Goal: Information Seeking & Learning: Learn about a topic

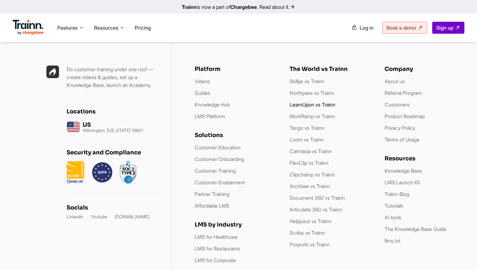
scroll to position [1805, 0]
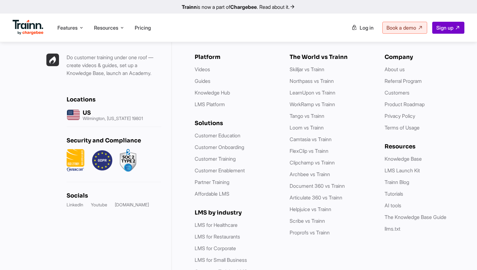
click at [26, 21] on img at bounding box center [28, 27] width 31 height 15
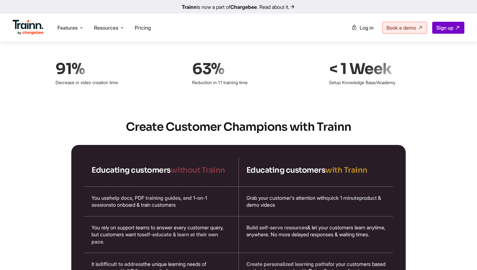
scroll to position [1009, 0]
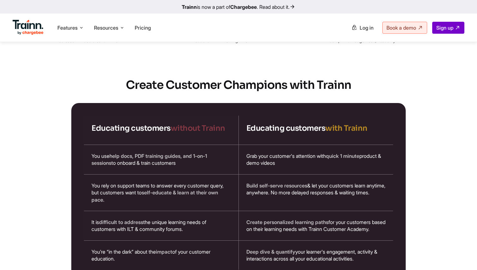
click at [60, 35] on ul "Features Product Videos Create product & how-to videos in multiple languages. G…" at bounding box center [126, 28] width 226 height 18
click at [76, 26] on span "Features" at bounding box center [67, 27] width 20 height 7
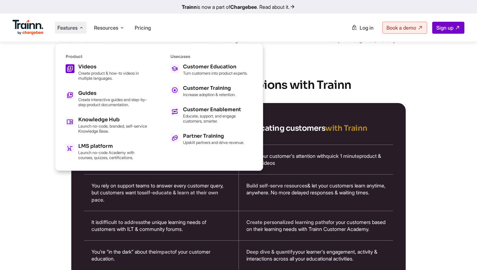
click at [81, 69] on h5 "Videos" at bounding box center [112, 66] width 69 height 5
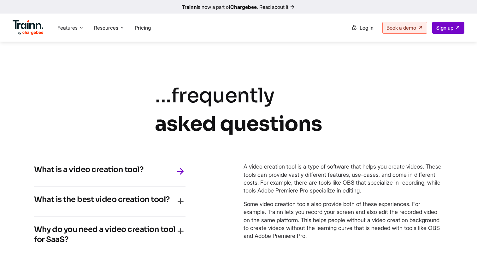
scroll to position [2716, 0]
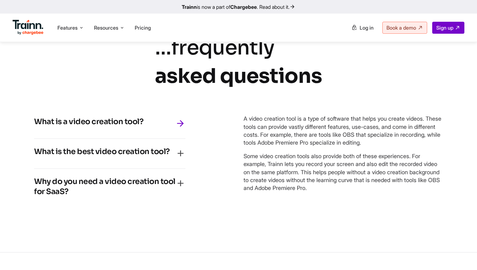
drag, startPoint x: 204, startPoint y: 81, endPoint x: 319, endPoint y: 103, distance: 117.5
click at [319, 90] on div "… frequently asked questions" at bounding box center [238, 62] width 167 height 56
click at [319, 89] on b "asked questions" at bounding box center [238, 76] width 167 height 26
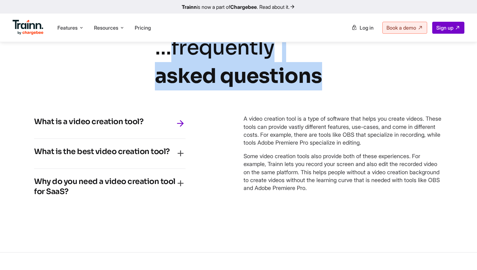
drag, startPoint x: 320, startPoint y: 104, endPoint x: 166, endPoint y: 82, distance: 155.1
click at [166, 82] on div "… frequently asked questions" at bounding box center [238, 62] width 167 height 56
click at [70, 21] on ul "Features Product Videos Create product & how-to videos in multiple languages. G…" at bounding box center [126, 28] width 226 height 18
click at [76, 33] on li "Features Product Videos Create product & how-to videos in multiple languages. G…" at bounding box center [71, 28] width 32 height 12
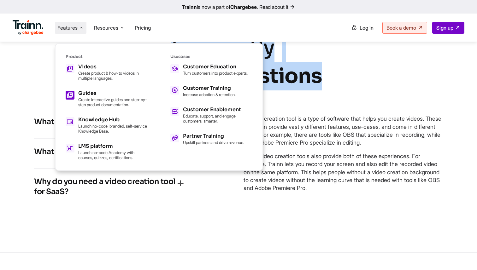
click at [107, 99] on p "Create interactive guides and step-by-step product documentation." at bounding box center [112, 102] width 69 height 10
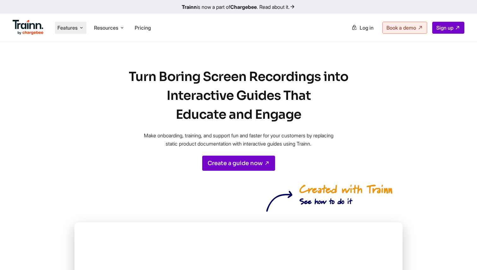
click at [65, 27] on span "Features" at bounding box center [67, 27] width 20 height 7
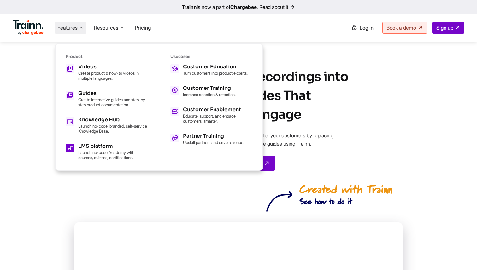
click at [96, 148] on h5 "LMS platform" at bounding box center [112, 146] width 69 height 5
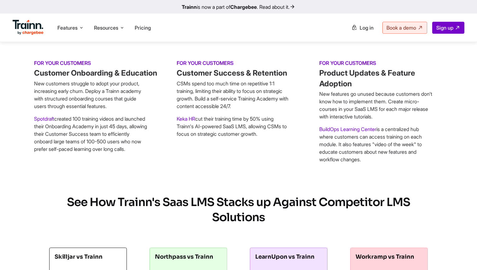
scroll to position [2814, 0]
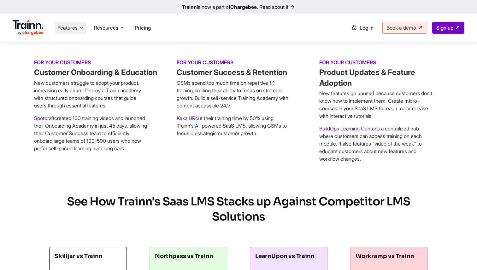
click at [70, 26] on span "Features" at bounding box center [67, 27] width 20 height 7
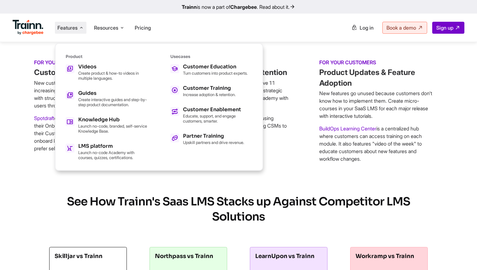
click at [343, 87] on div "USE CASES Customer-Validated SaaS LMS Use Cases of Trainn FOR YOUR CUSTOMERS Cu…" at bounding box center [238, 81] width 454 height 164
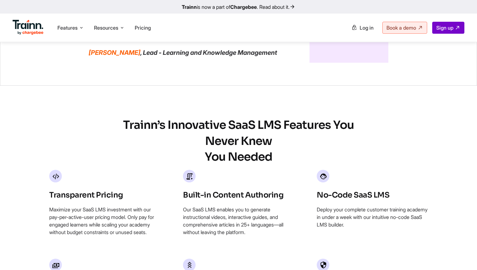
scroll to position [2328, 0]
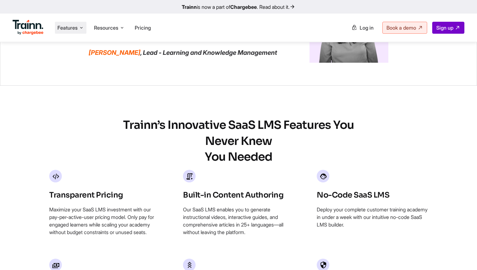
click at [70, 31] on span "Features" at bounding box center [67, 27] width 20 height 7
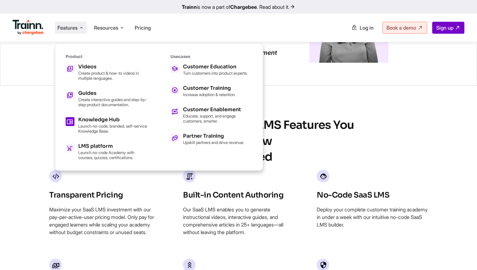
click at [73, 122] on span at bounding box center [70, 121] width 9 height 9
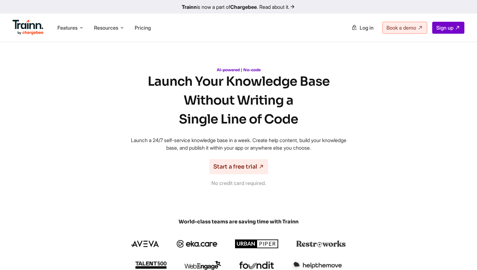
click at [233, 70] on p "AI-powered | No-code" at bounding box center [238, 69] width 227 height 5
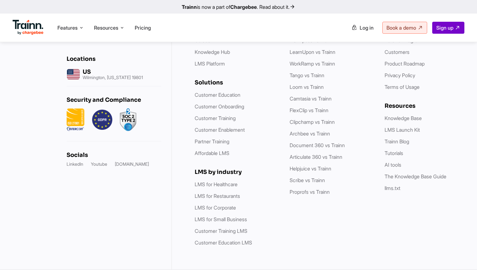
scroll to position [1746, 0]
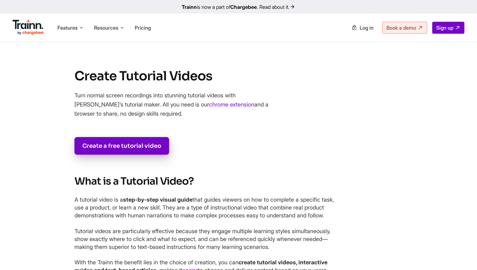
click at [177, 85] on section "Create Tutorial Videos Turn normal screen recordings into stunning tutorial vid…" at bounding box center [239, 110] width 404 height 87
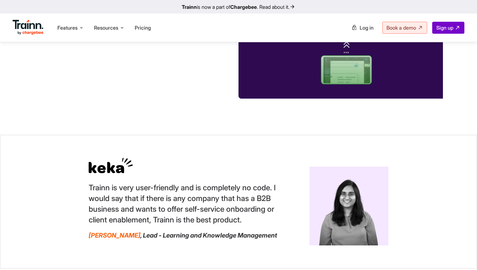
scroll to position [1864, 0]
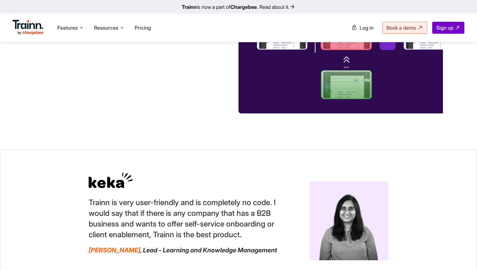
click at [169, 44] on div "Costs less than $0.5 per video" at bounding box center [109, 37] width 151 height 14
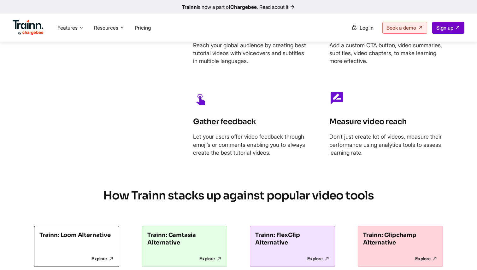
scroll to position [2273, 0]
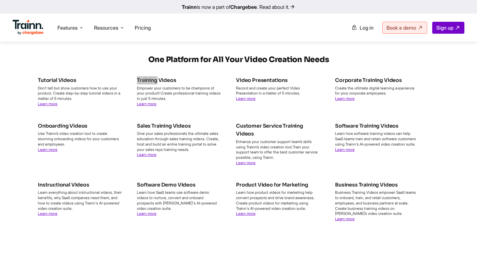
scroll to position [3167, 0]
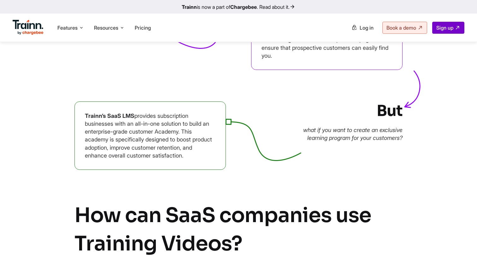
scroll to position [2098, 0]
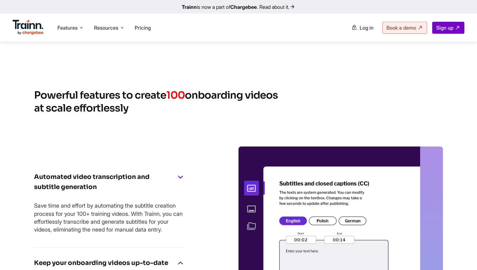
scroll to position [2666, 0]
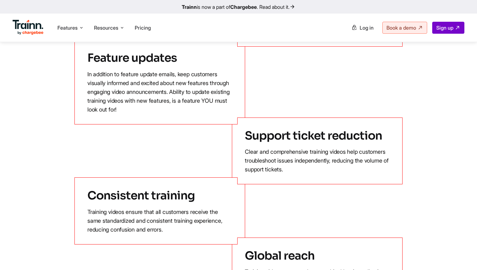
scroll to position [2388, 0]
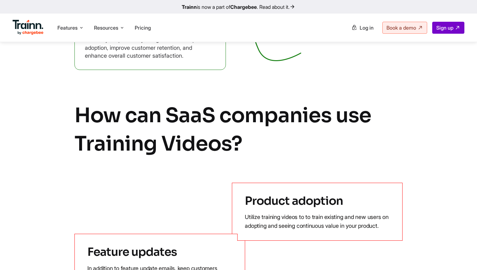
scroll to position [2195, 0]
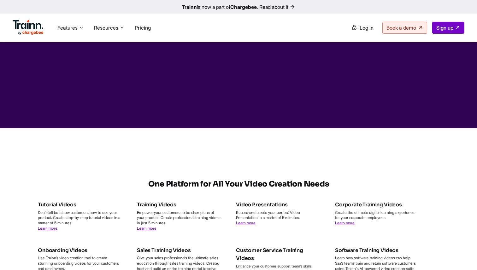
scroll to position [2992, 0]
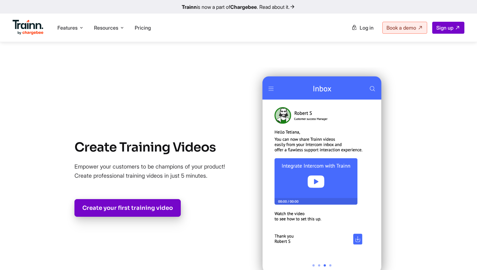
scroll to position [2195, 0]
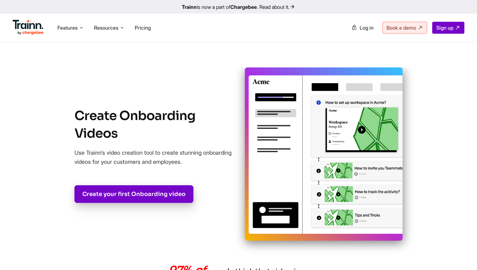
click at [377, 0] on link "Trainn is now a part of Chargebee . Read about it." at bounding box center [238, 7] width 477 height 14
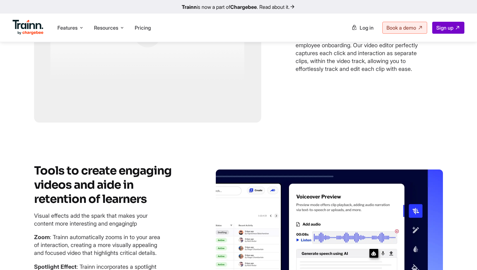
scroll to position [1284, 0]
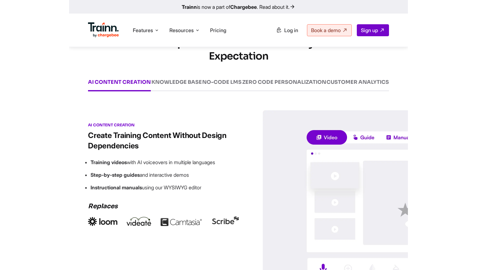
scroll to position [815, 0]
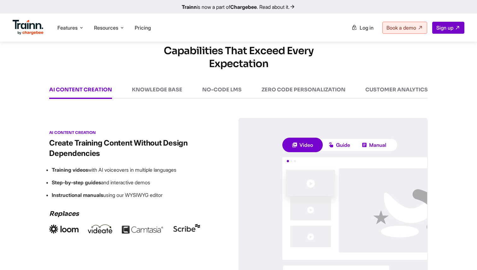
click at [166, 99] on div "KNOWLEDGE BASE" at bounding box center [157, 93] width 50 height 12
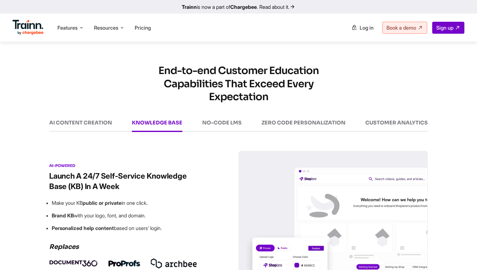
scroll to position [782, 0]
click at [97, 132] on div "AI CONTENT CREATION" at bounding box center [80, 126] width 63 height 12
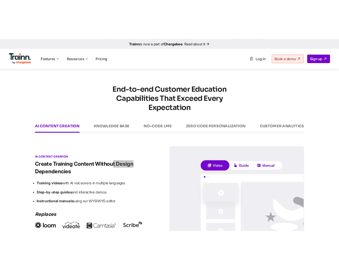
scroll to position [851, 0]
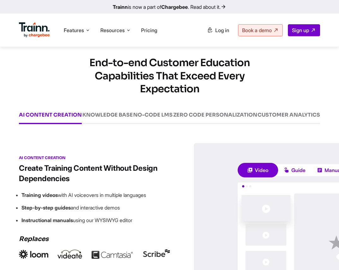
click at [95, 124] on div "AI CONTENT CREATION KNOWLEDGE BASE NO-CODE LMS ZERO CODE PERSONALIZATION CUSTOM…" at bounding box center [169, 117] width 301 height 13
click at [99, 124] on div "KNOWLEDGE BASE" at bounding box center [107, 118] width 50 height 12
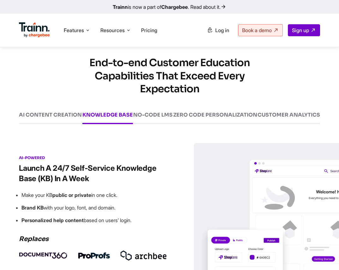
scroll to position [875, 0]
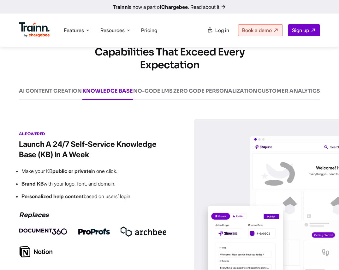
click at [108, 160] on h3 "Launch a 24/7 Self-service Knowledge Base (KB) in a Week" at bounding box center [94, 149] width 151 height 21
click at [144, 100] on div "NO-CODE LMS" at bounding box center [152, 94] width 39 height 12
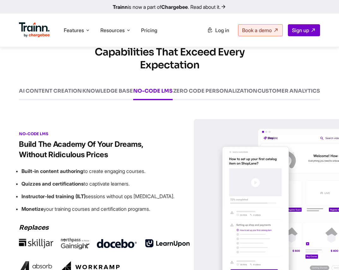
click at [188, 100] on div "ZERO CODE PERSONALIZATION" at bounding box center [215, 94] width 84 height 12
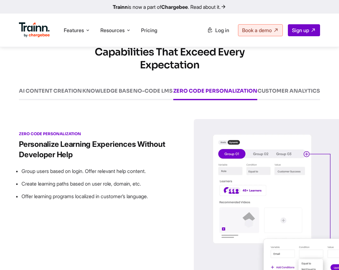
click at [143, 100] on div "NO-CODE LMS" at bounding box center [152, 94] width 39 height 12
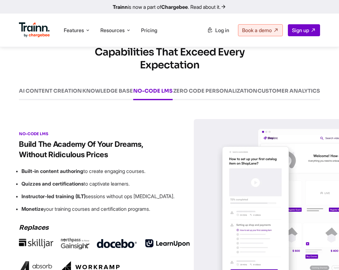
click at [306, 100] on div "CUSTOMER ANALYTICS" at bounding box center [288, 94] width 62 height 12
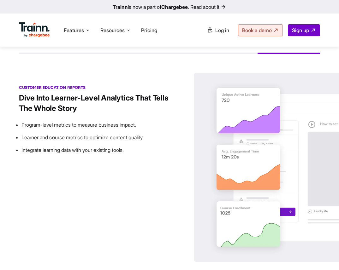
scroll to position [903, 0]
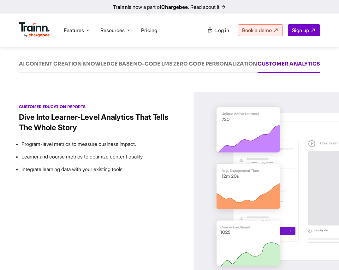
click at [43, 73] on div "AI CONTENT CREATION" at bounding box center [50, 67] width 63 height 12
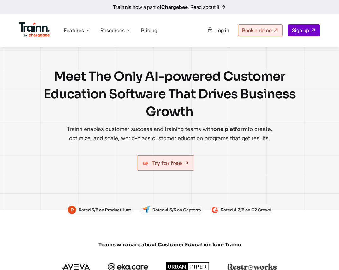
scroll to position [0, 0]
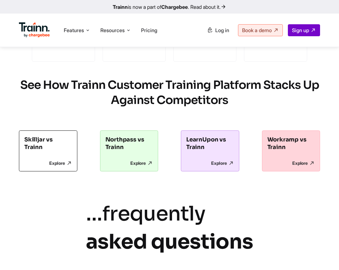
scroll to position [1727, 0]
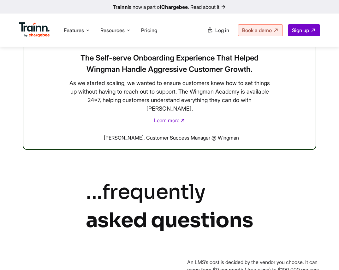
scroll to position [1950, 0]
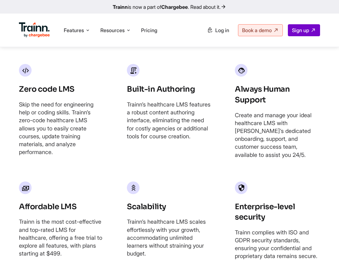
scroll to position [2500, 0]
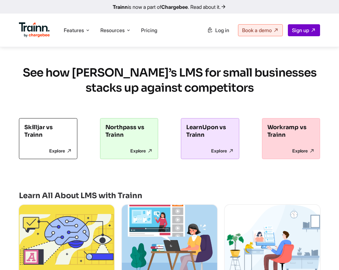
scroll to position [2611, 0]
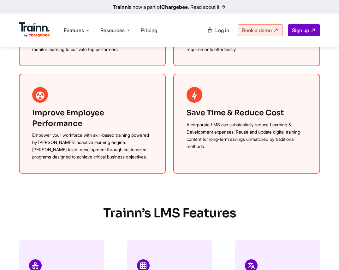
scroll to position [642, 0]
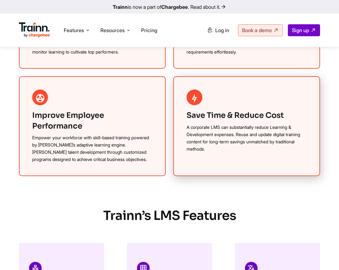
click at [279, 76] on div "Save Time & Reduce Cost A corporate LMS can substantially reduce Learning & Dev…" at bounding box center [246, 126] width 147 height 100
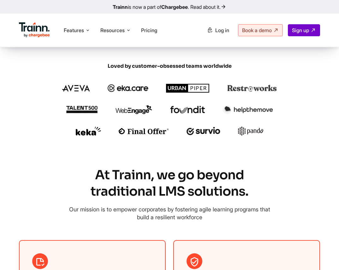
scroll to position [385, 0]
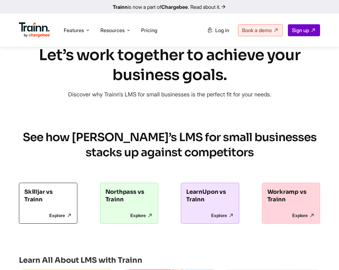
scroll to position [2503, 0]
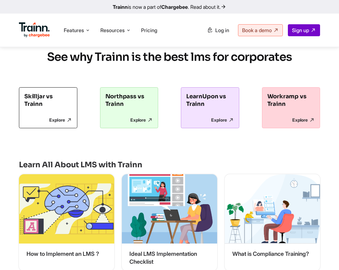
scroll to position [2774, 0]
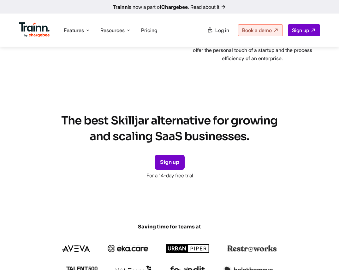
scroll to position [2147, 0]
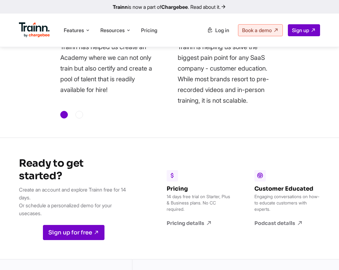
scroll to position [2881, 0]
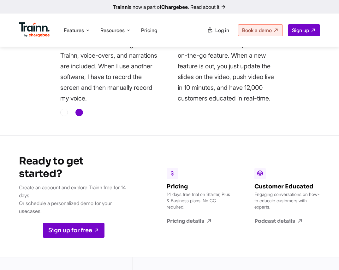
click at [77, 116] on div at bounding box center [79, 113] width 8 height 8
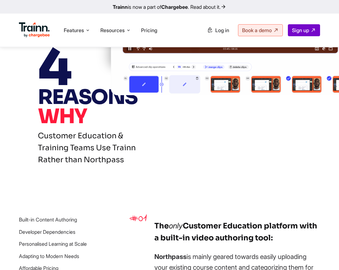
scroll to position [0, 0]
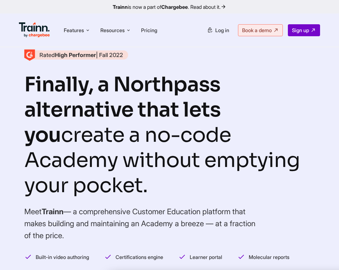
click at [147, 0] on link "Trainn is now a part of Chargebee . Read about it." at bounding box center [169, 7] width 339 height 14
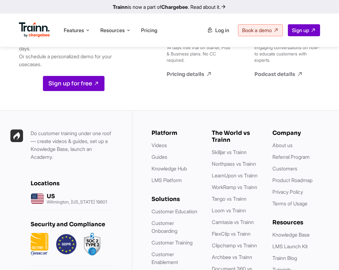
scroll to position [2548, 0]
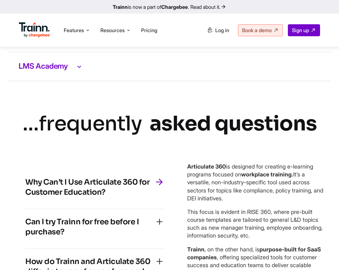
scroll to position [1633, 0]
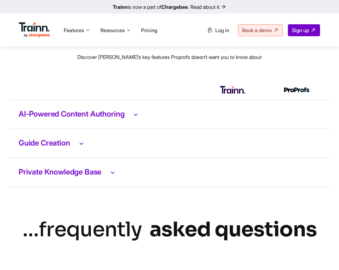
scroll to position [1438, 0]
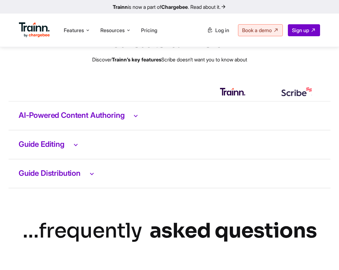
scroll to position [1513, 0]
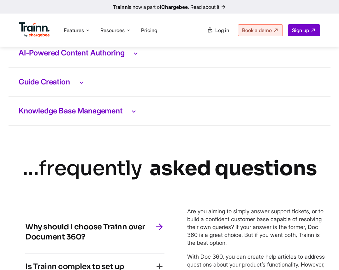
scroll to position [1515, 0]
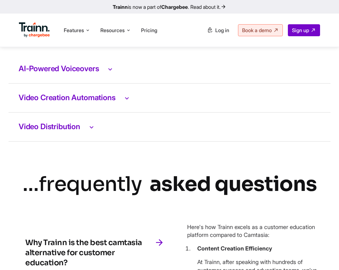
scroll to position [1533, 0]
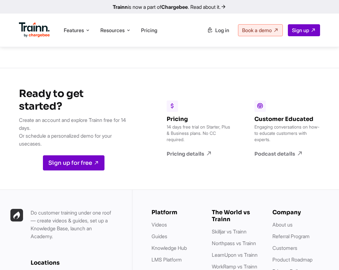
scroll to position [1687, 0]
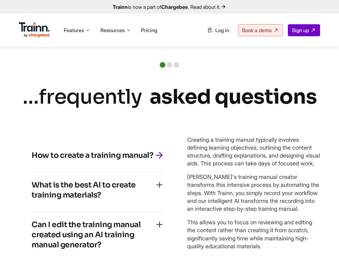
scroll to position [1446, 0]
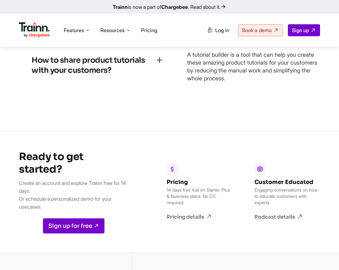
scroll to position [1601, 0]
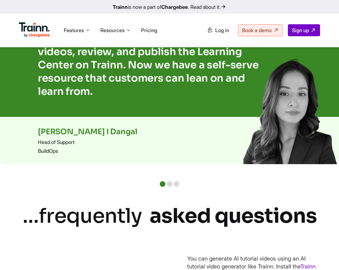
scroll to position [1319, 0]
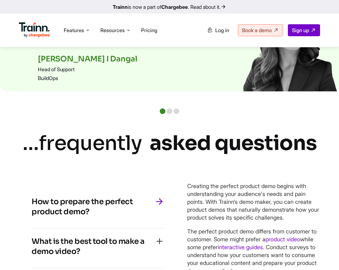
scroll to position [1416, 0]
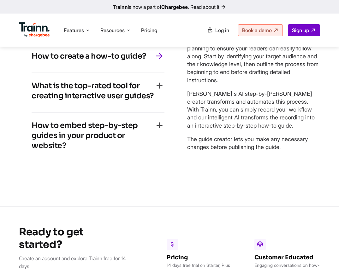
scroll to position [1511, 0]
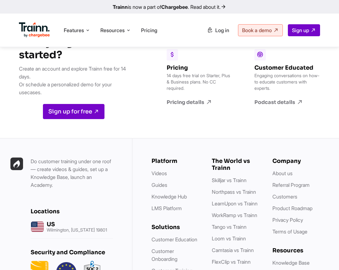
scroll to position [1768, 0]
